Goal: Find contact information: Find contact information

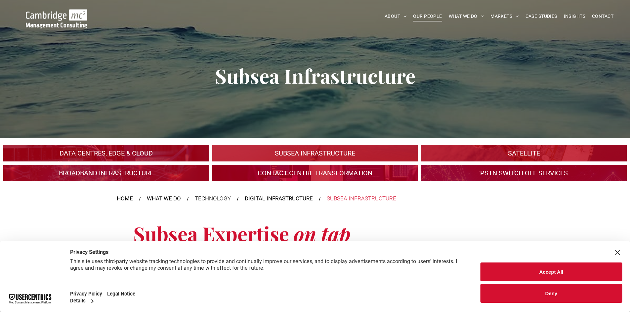
drag, startPoint x: 433, startPoint y: 16, endPoint x: 437, endPoint y: 15, distance: 3.5
click at [433, 16] on span "OUR PEOPLE" at bounding box center [427, 16] width 29 height 10
click at [598, 14] on span "CONTACT" at bounding box center [602, 16] width 21 height 10
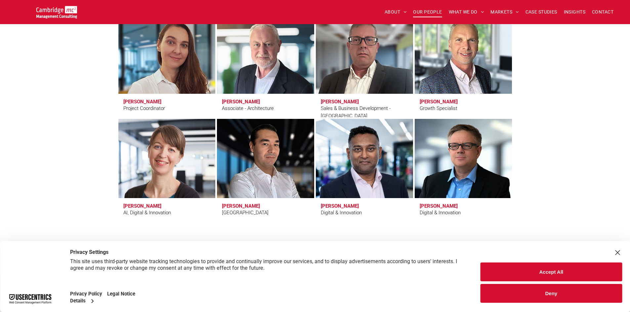
scroll to position [2138, 0]
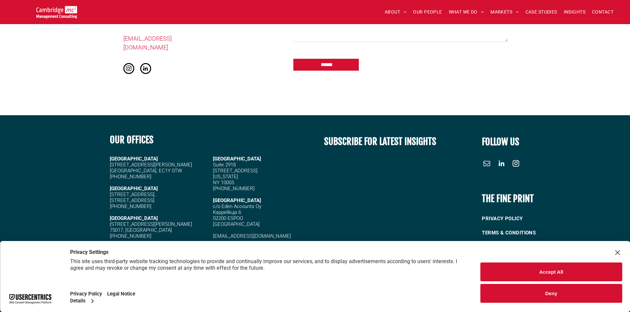
scroll to position [616, 0]
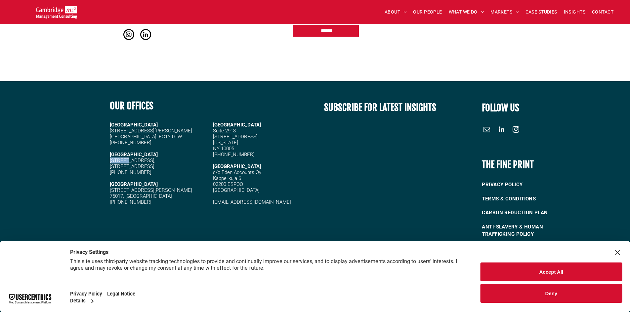
drag, startPoint x: 110, startPoint y: 155, endPoint x: 125, endPoint y: 156, distance: 14.6
click at [125, 158] on span "[STREET_ADDRESS]," at bounding box center [133, 161] width 46 height 6
click at [166, 187] on h5 "[STREET_ADDRESS][PERSON_NAME]" at bounding box center [158, 190] width 97 height 6
drag, startPoint x: 211, startPoint y: 124, endPoint x: 228, endPoint y: 132, distance: 18.3
click at [228, 132] on div "UNITED STATES Suite 2918 40 Wall Street New York NY 10005 +44 (0)1223 750335 FI…" at bounding box center [260, 164] width 100 height 90
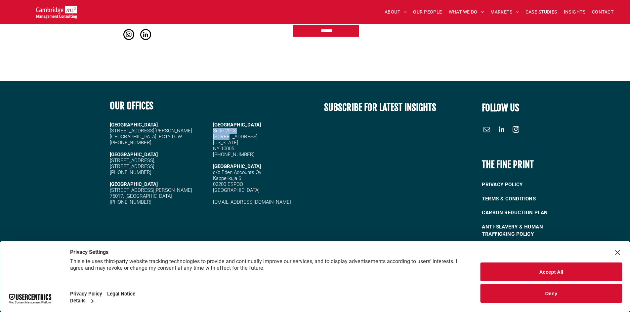
click at [212, 126] on div "UNITED STATES Suite 2918 40 Wall Street New York NY 10005 +44 (0)1223 750335 FI…" at bounding box center [260, 164] width 100 height 90
click at [281, 134] on h5 "[STREET_ADDRESS]" at bounding box center [261, 137] width 97 height 6
drag, startPoint x: 214, startPoint y: 124, endPoint x: 237, endPoint y: 143, distance: 29.8
click at [237, 143] on div "UNITED STATES Suite 2918 40 Wall Street New York NY 10005 +44 (0)1223 750335 FI…" at bounding box center [261, 163] width 97 height 85
copy div "Suite 2918 40 Wall Street New York NY 10005"
